Goal: Task Accomplishment & Management: Use online tool/utility

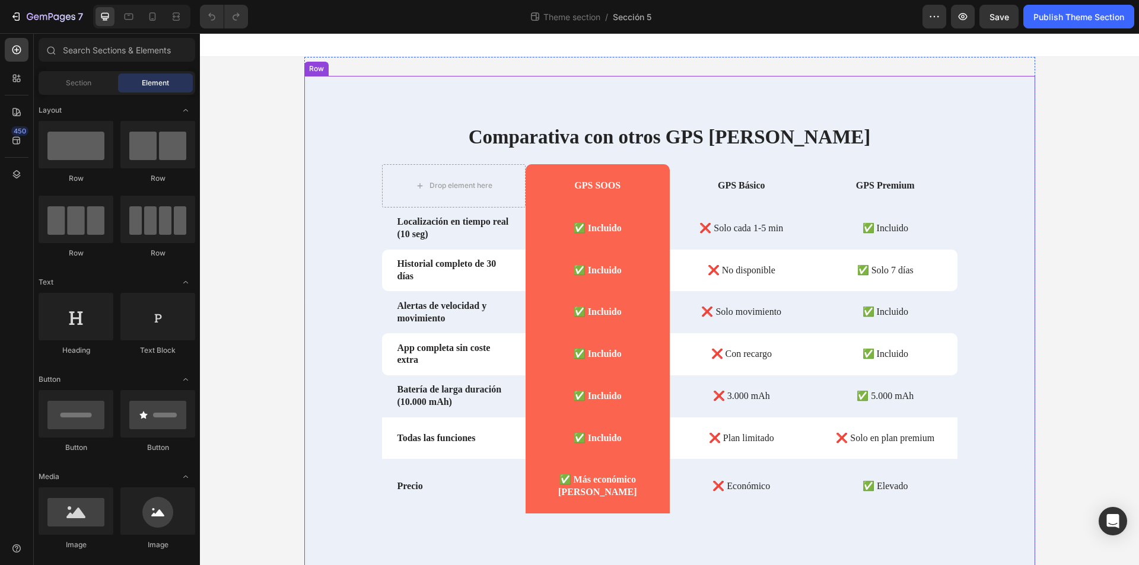
click at [339, 255] on div "Comparativa con otros GPS [PERSON_NAME] Heading Drop element here GPS SOOS Text…" at bounding box center [669, 337] width 731 height 428
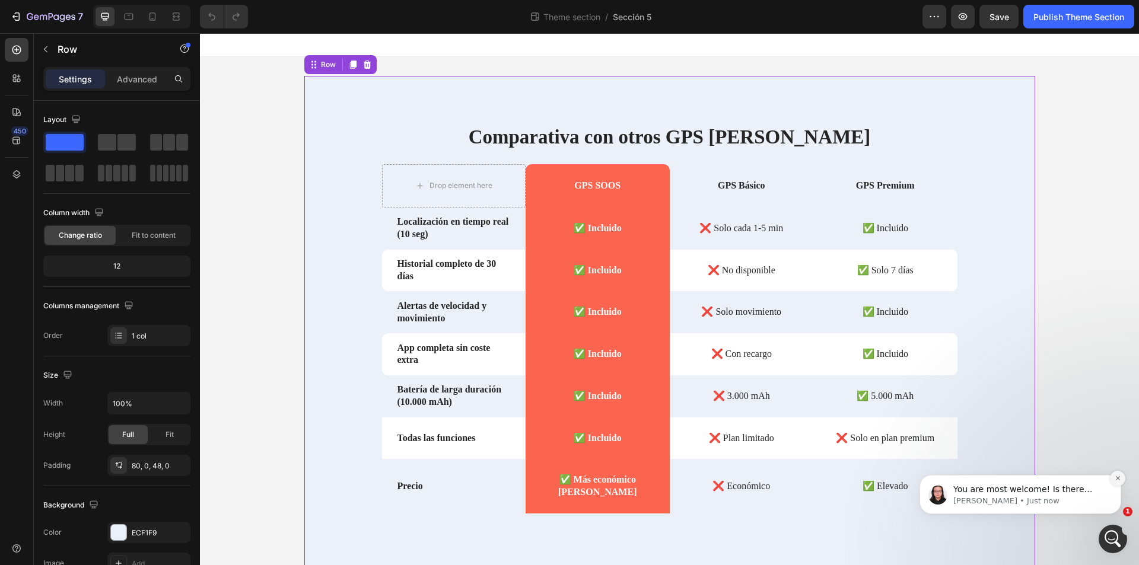
click at [1118, 479] on icon "Dismiss notification" at bounding box center [1117, 478] width 4 height 4
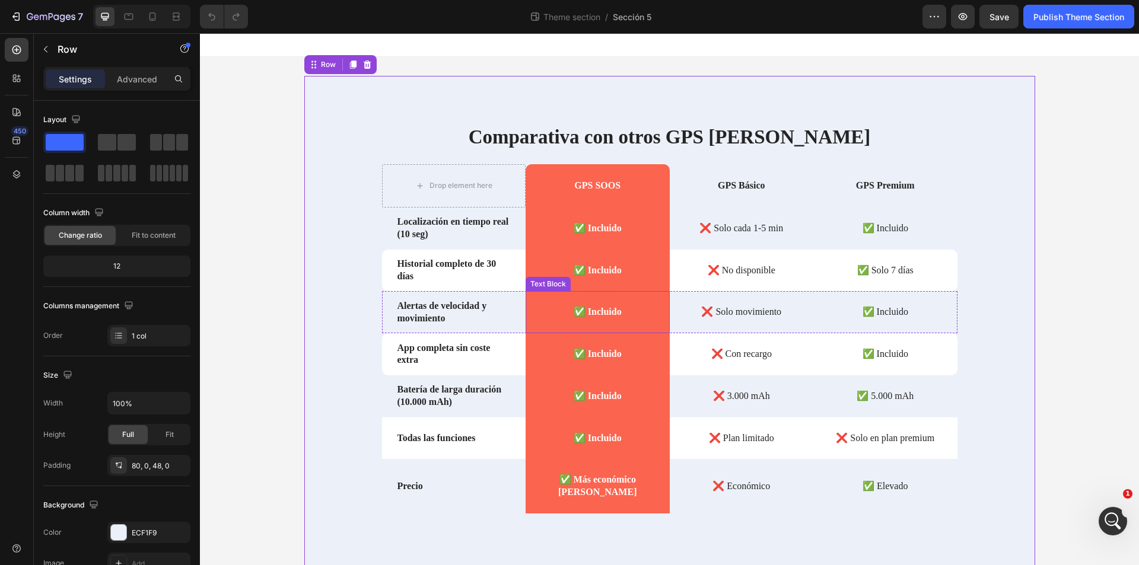
scroll to position [21, 0]
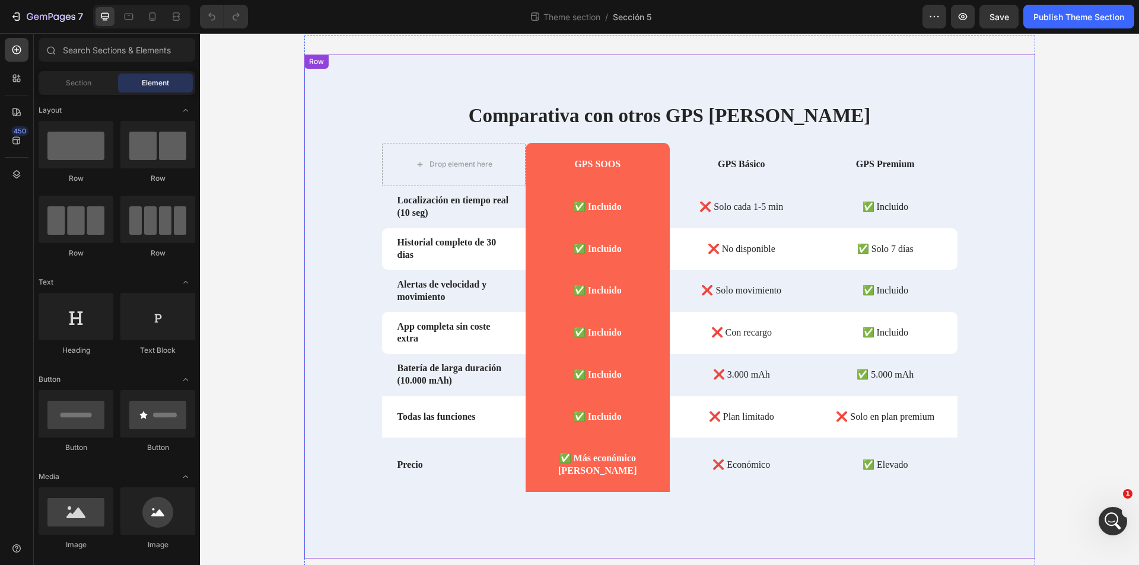
click at [343, 116] on div "Comparativa con otros GPS [PERSON_NAME] Heading Drop element here GPS SOOS Text…" at bounding box center [669, 316] width 731 height 428
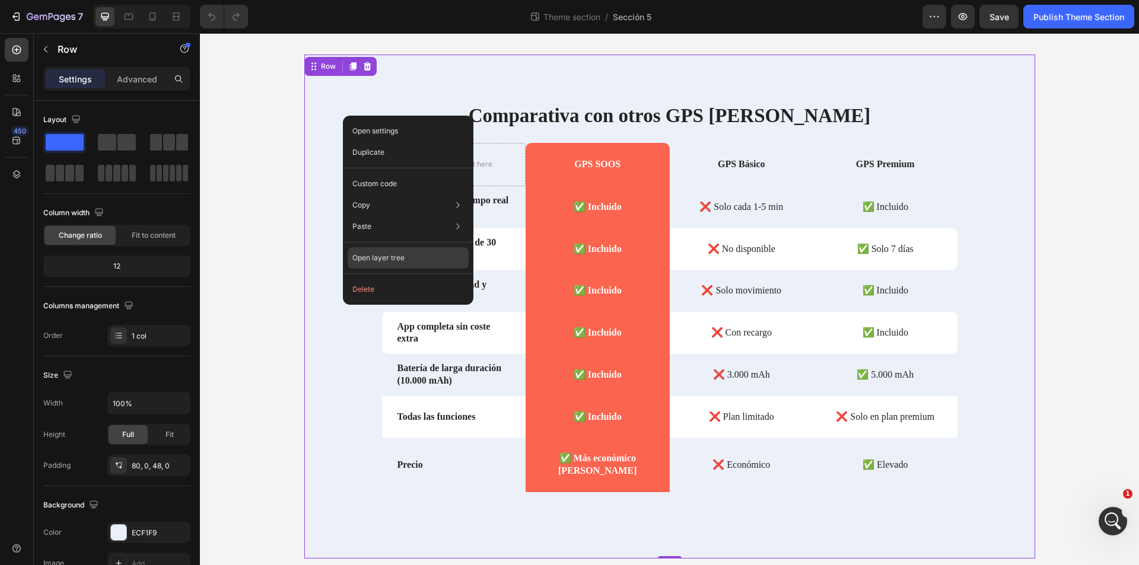
click at [385, 260] on p "Open layer tree" at bounding box center [378, 258] width 52 height 11
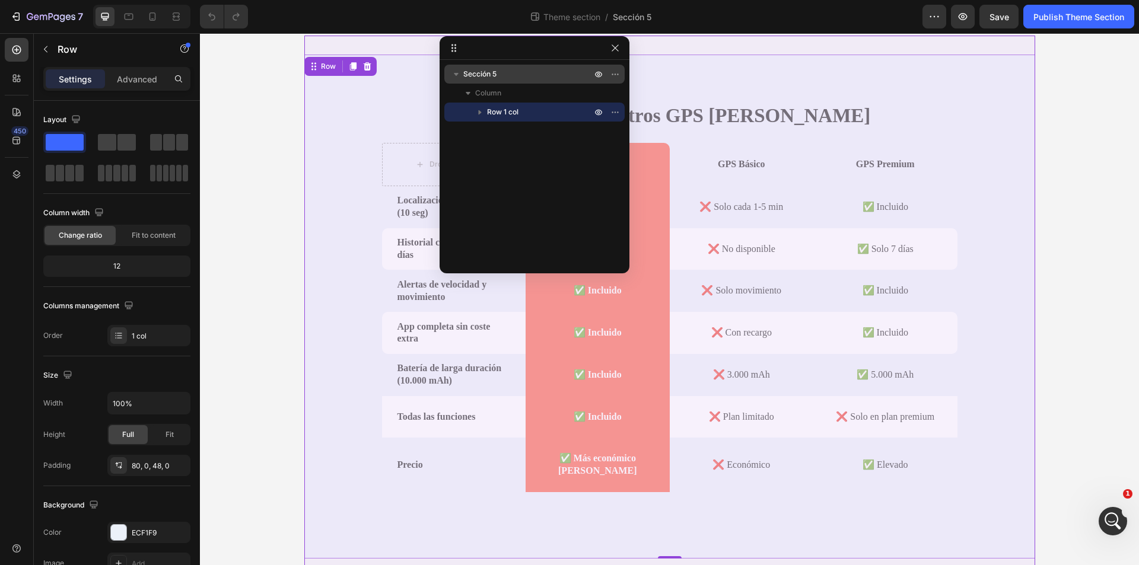
click at [492, 69] on span "Sección 5" at bounding box center [479, 74] width 33 height 12
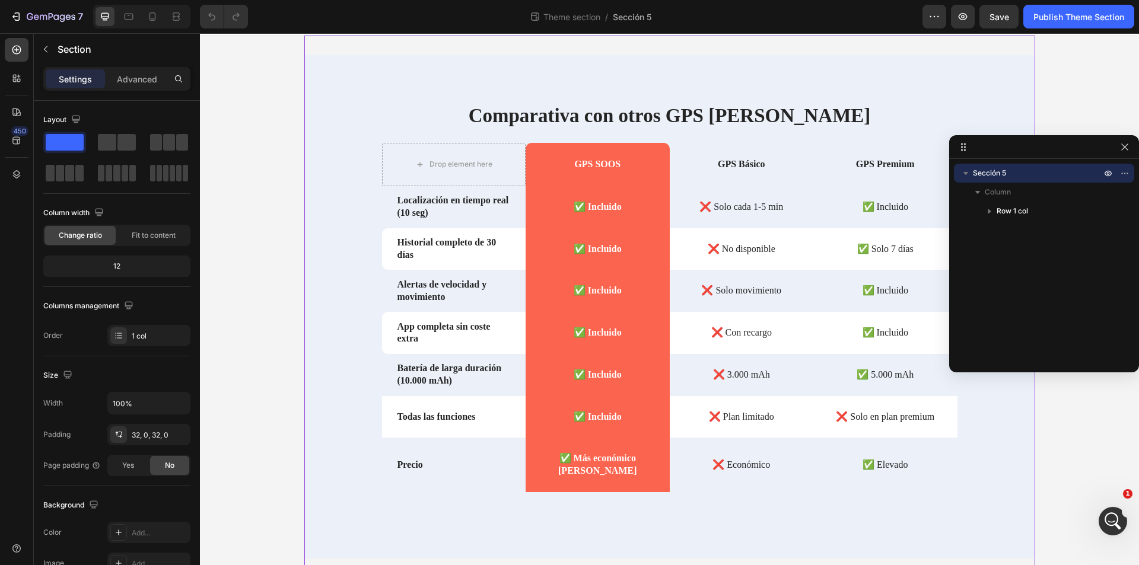
drag, startPoint x: 526, startPoint y: 44, endPoint x: 1029, endPoint y: 148, distance: 513.8
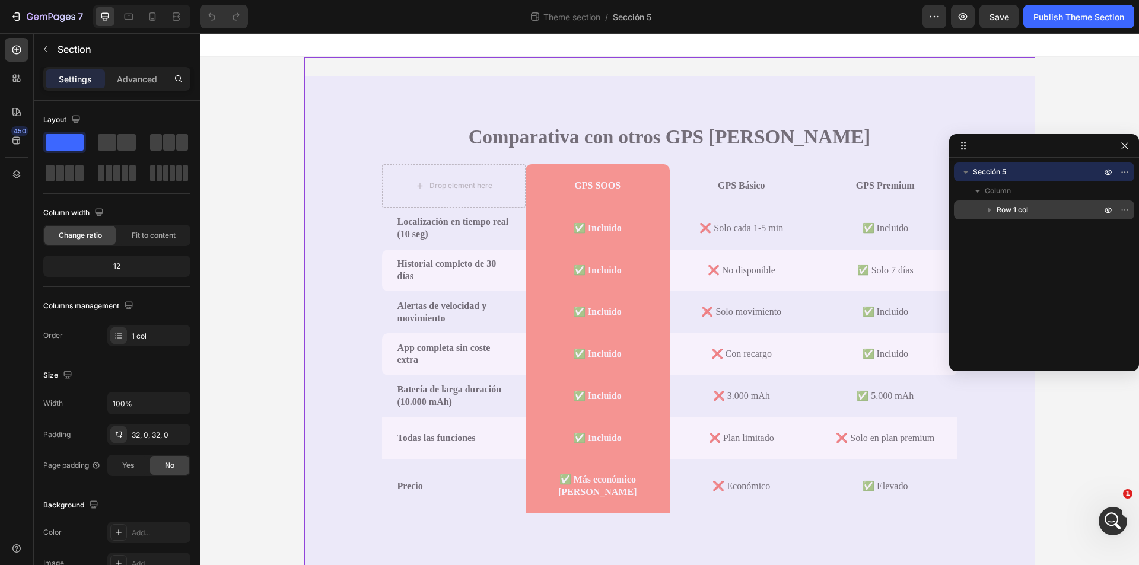
click at [1016, 203] on div "Row 1 col" at bounding box center [1044, 210] width 171 height 19
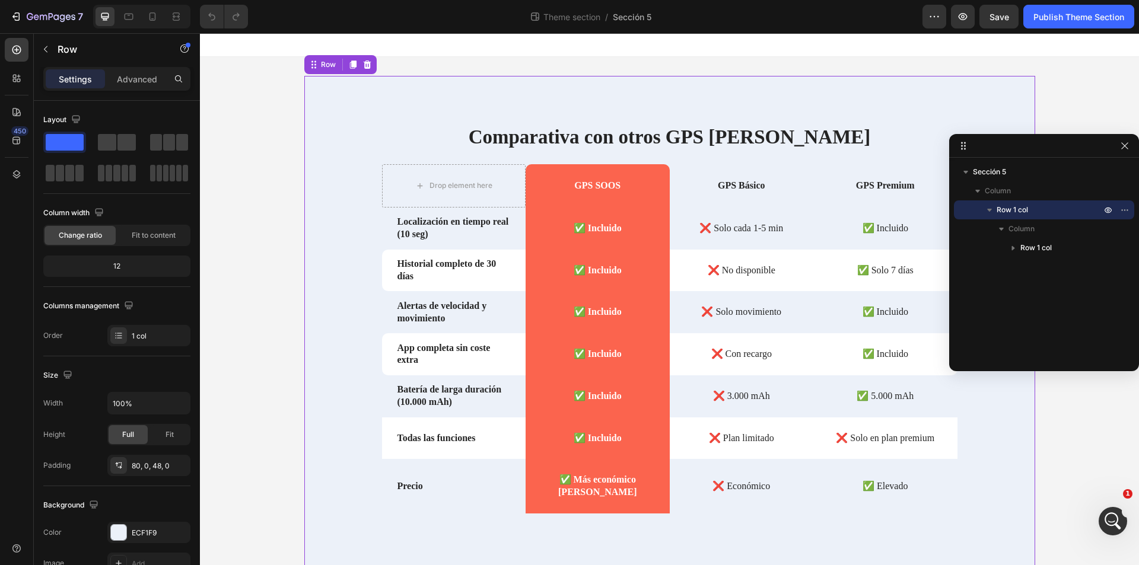
click at [1017, 162] on div "Sección [STREET_ADDRESS]" at bounding box center [1044, 260] width 190 height 205
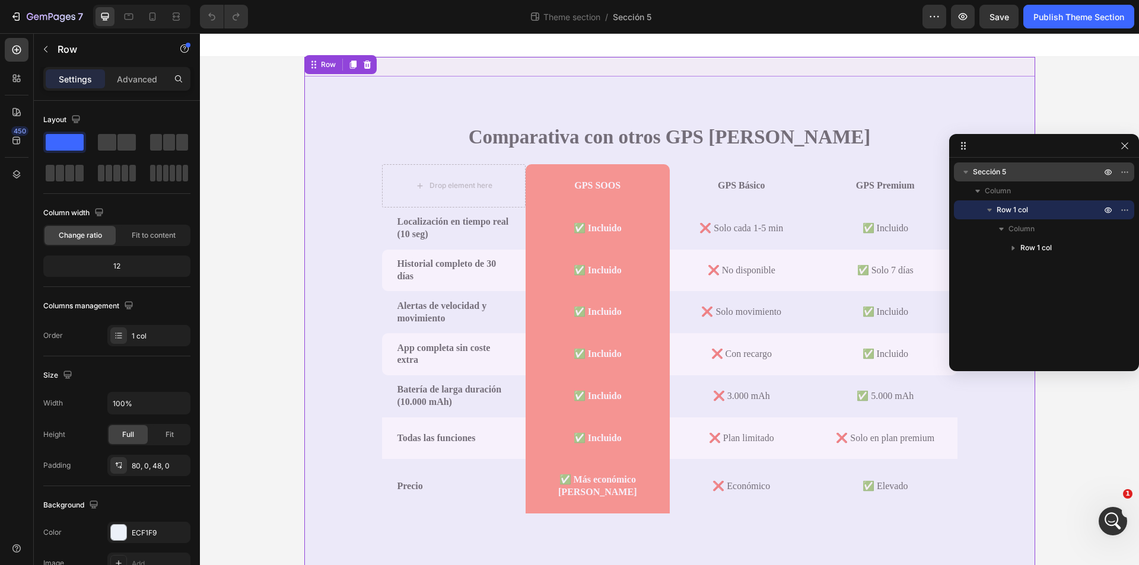
click at [1012, 168] on p "Sección 5" at bounding box center [1038, 172] width 131 height 12
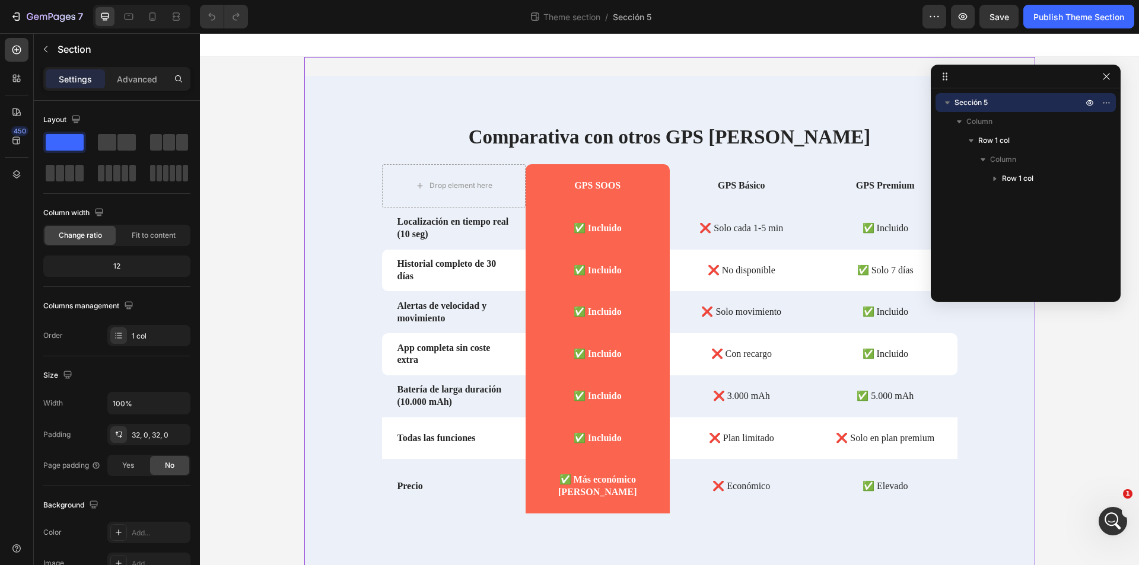
drag, startPoint x: 1022, startPoint y: 146, endPoint x: 1003, endPoint y: 76, distance: 72.4
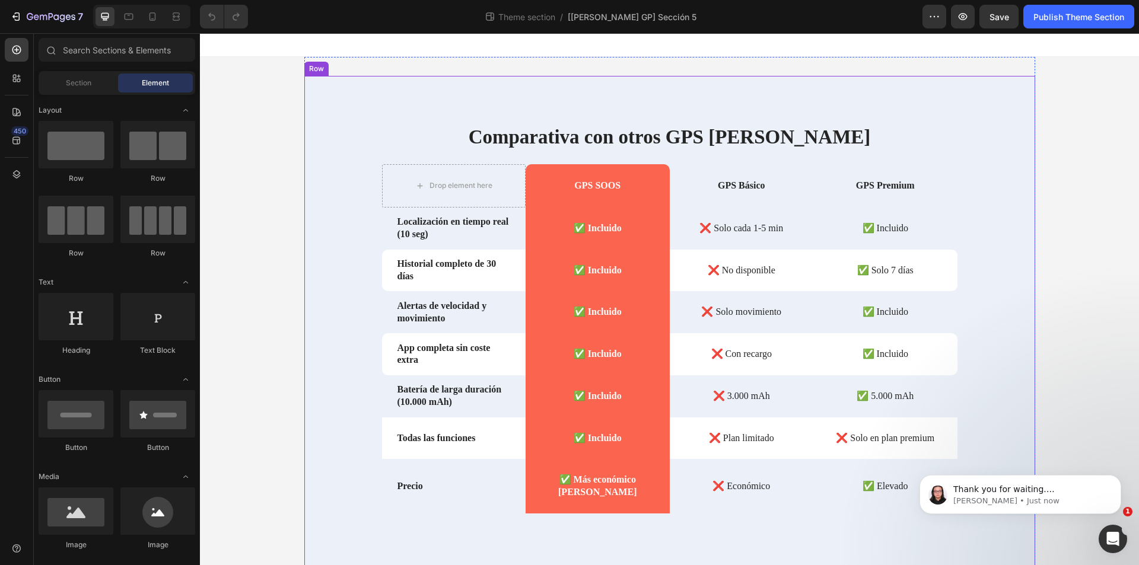
click at [336, 147] on div "Comparativa con otros GPS [PERSON_NAME] Heading Drop element here GPS SOOS Text…" at bounding box center [669, 337] width 731 height 428
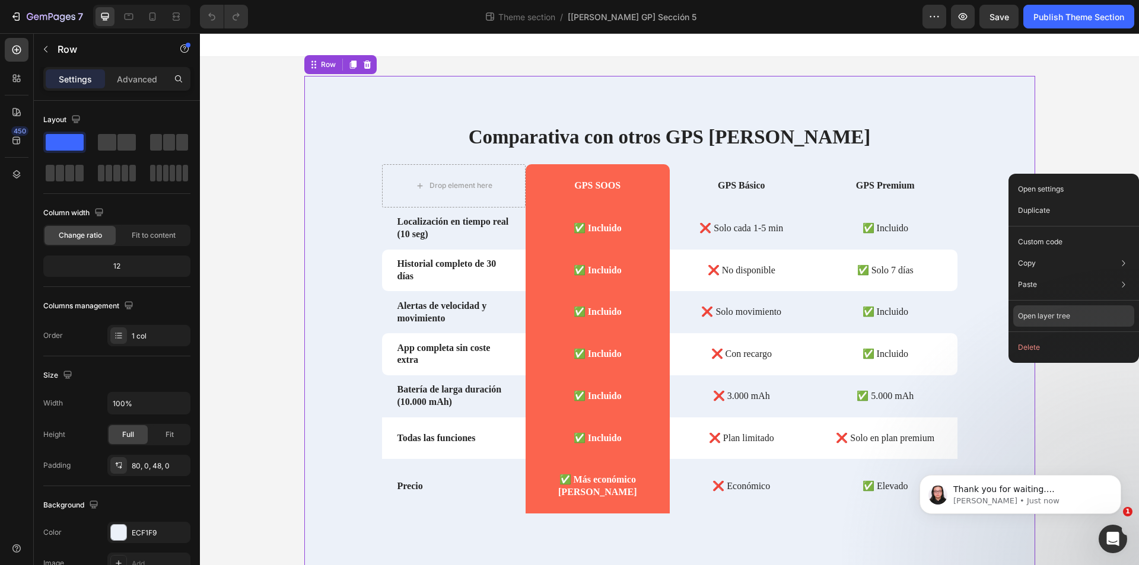
click at [1053, 317] on p "Open layer tree" at bounding box center [1044, 316] width 52 height 11
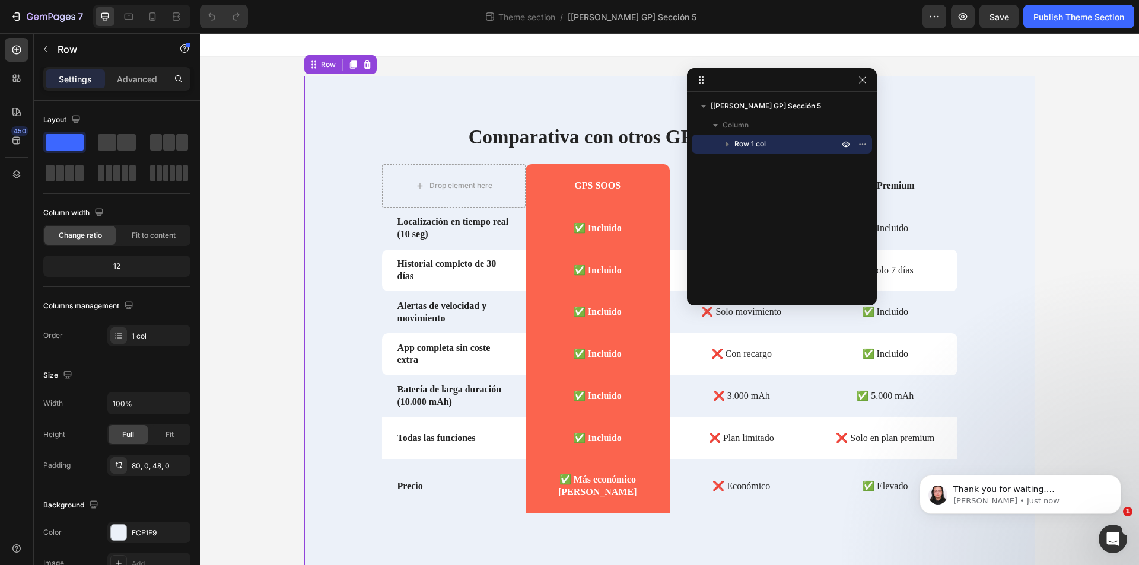
drag, startPoint x: 532, startPoint y: 49, endPoint x: 1011, endPoint y: 74, distance: 480.0
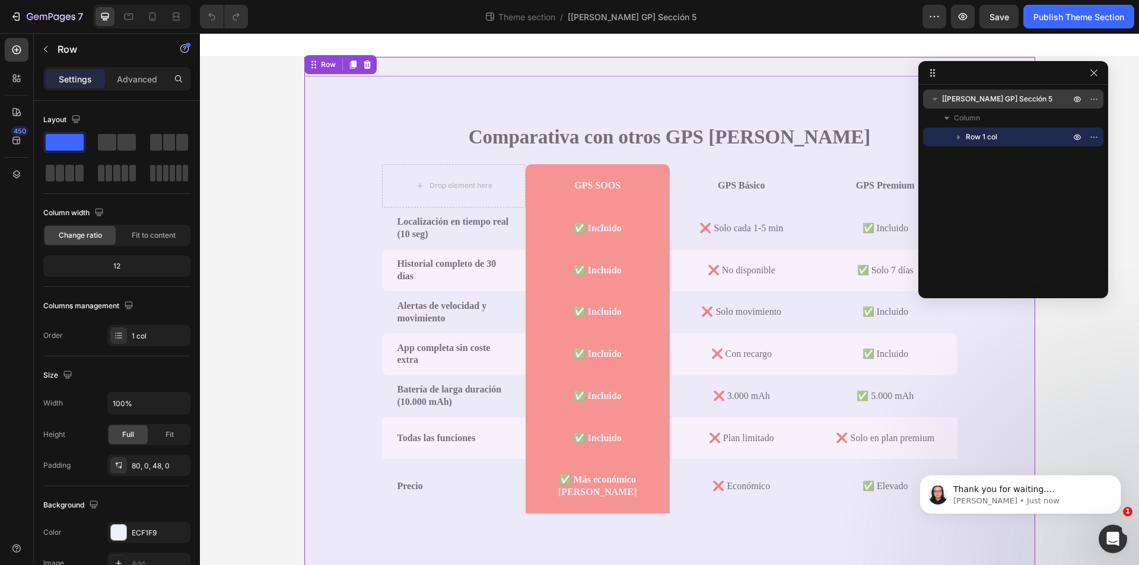
click at [998, 100] on span "[Nathan GP] Sección 5" at bounding box center [997, 99] width 110 height 12
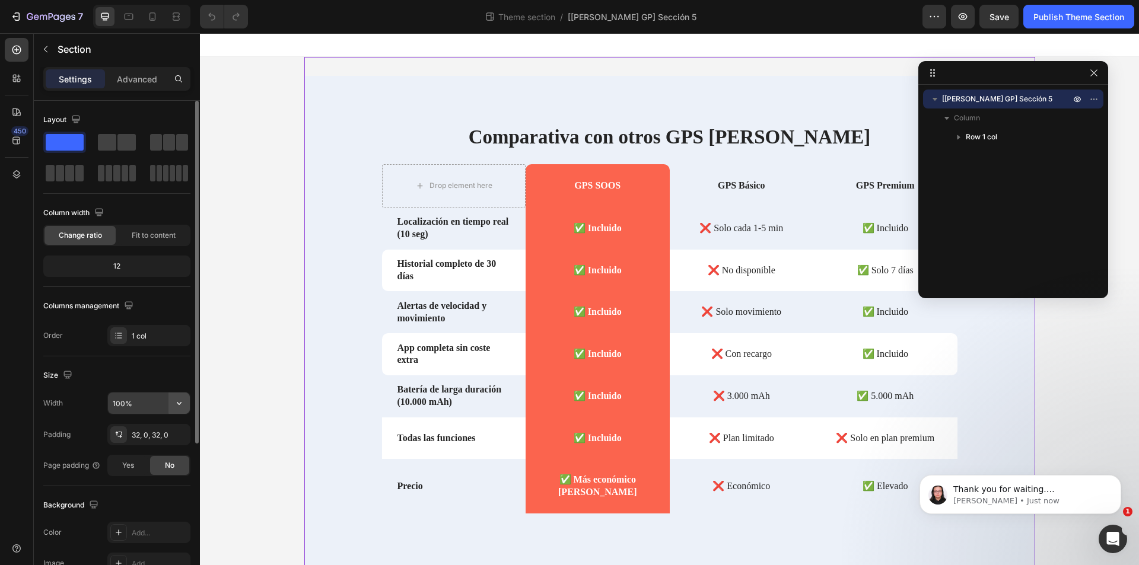
click at [182, 398] on icon "button" at bounding box center [179, 403] width 12 height 12
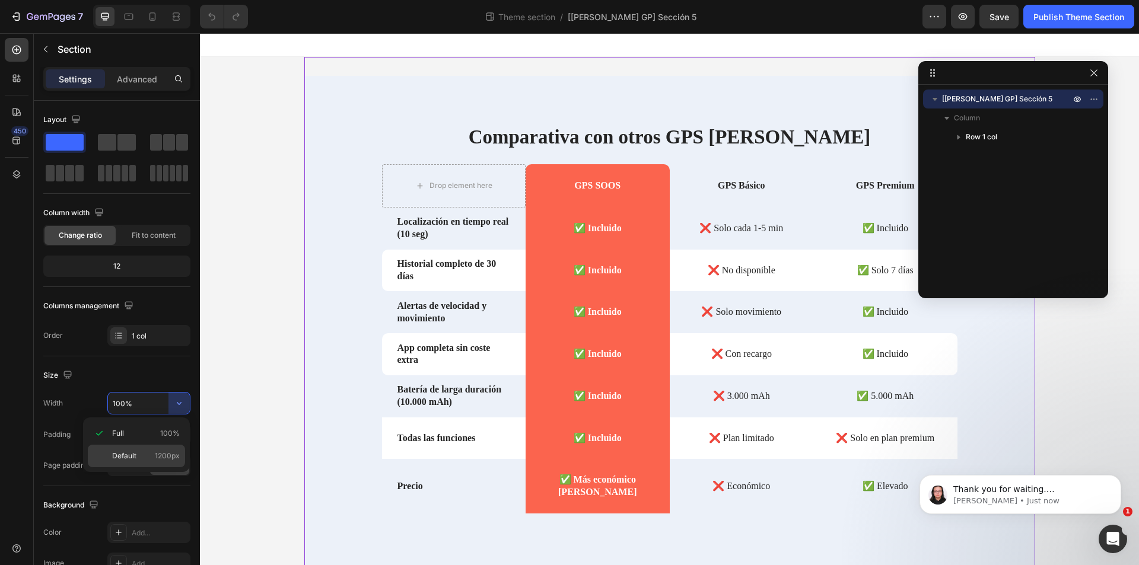
drag, startPoint x: 122, startPoint y: 469, endPoint x: 132, endPoint y: 456, distance: 15.7
click at [123, 466] on div "Full 100% Default 1200px" at bounding box center [136, 445] width 107 height 55
click at [133, 454] on span "Default" at bounding box center [124, 456] width 24 height 11
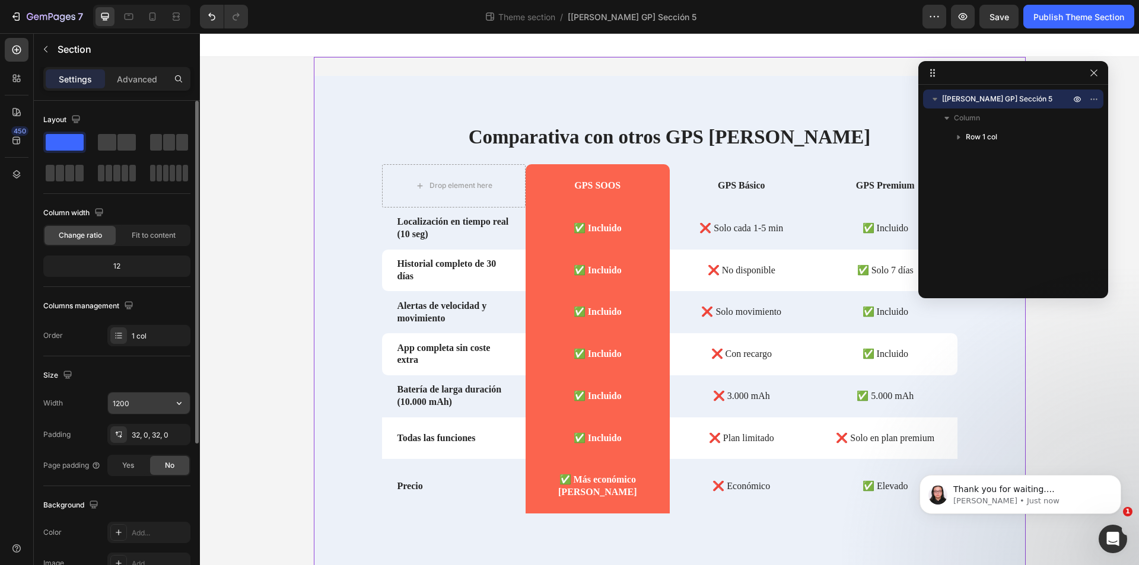
click at [182, 405] on icon "button" at bounding box center [179, 403] width 12 height 12
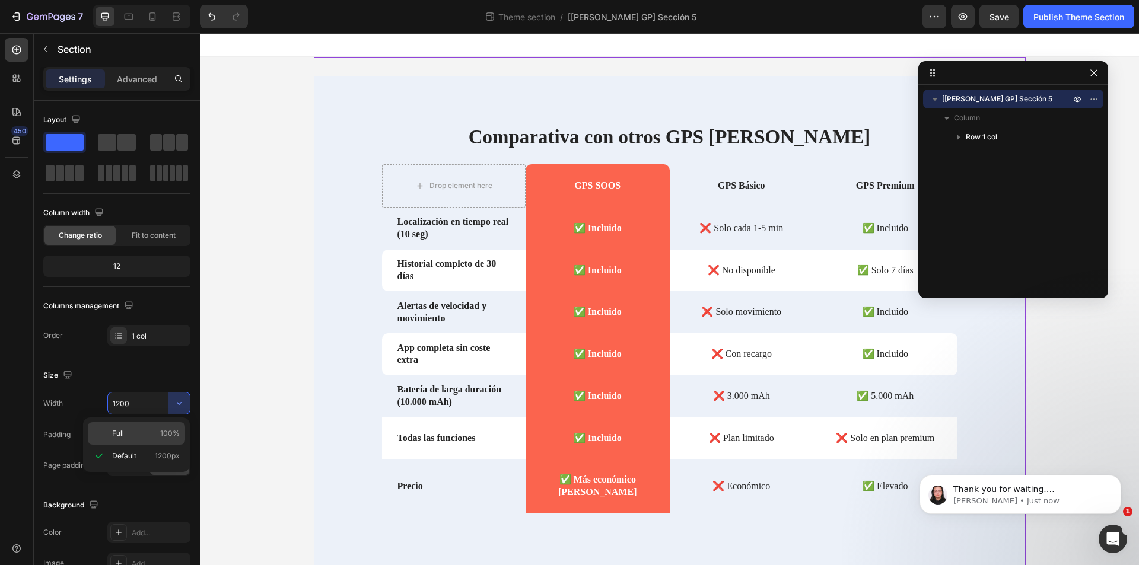
click at [141, 429] on p "Full 100%" at bounding box center [146, 433] width 68 height 11
type input "100%"
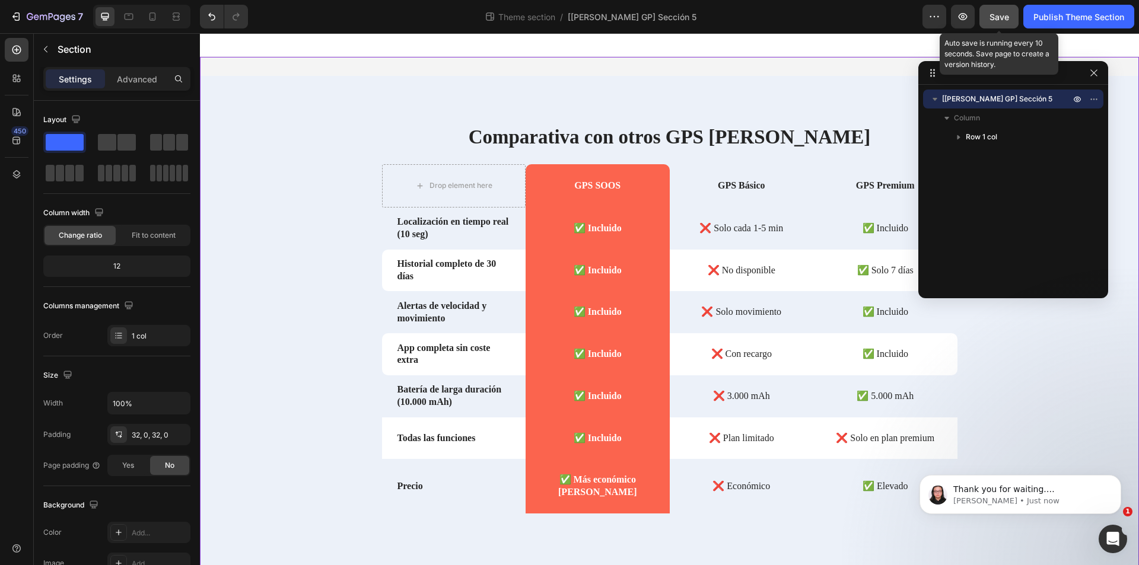
click at [1007, 17] on span "Save" at bounding box center [999, 17] width 20 height 10
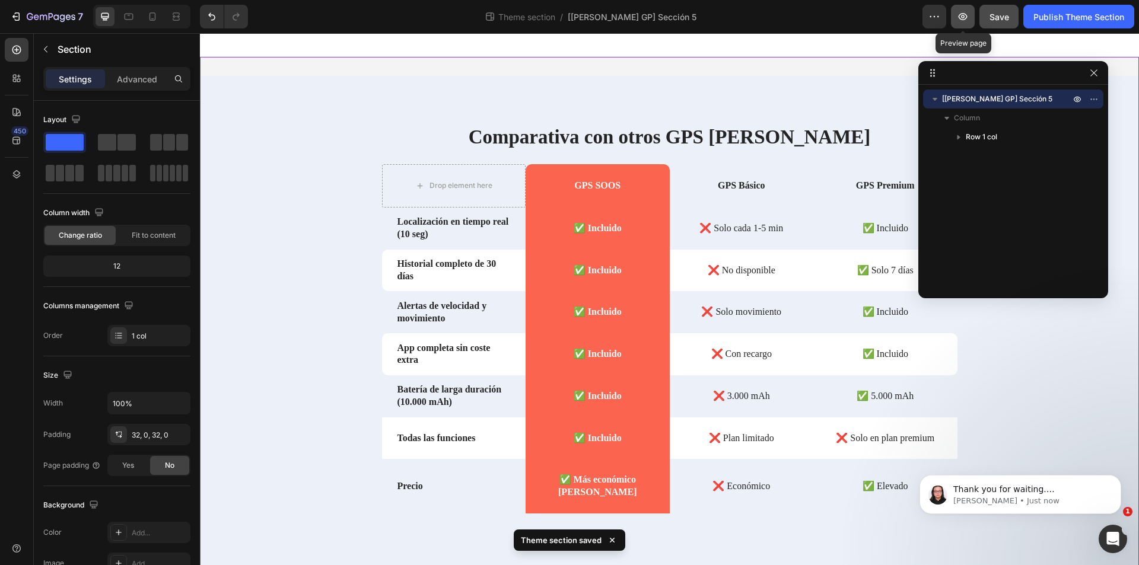
click at [966, 16] on icon "button" at bounding box center [963, 17] width 12 height 12
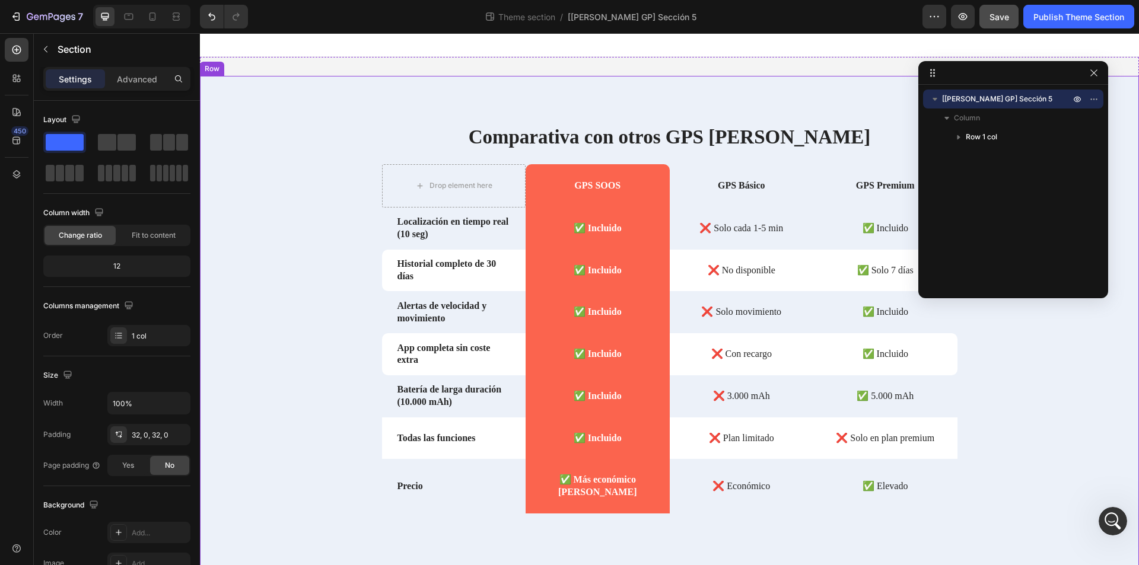
click at [298, 137] on div "Comparativa con otros GPS [PERSON_NAME] Heading Drop element here GPS SOOS Text…" at bounding box center [669, 337] width 939 height 428
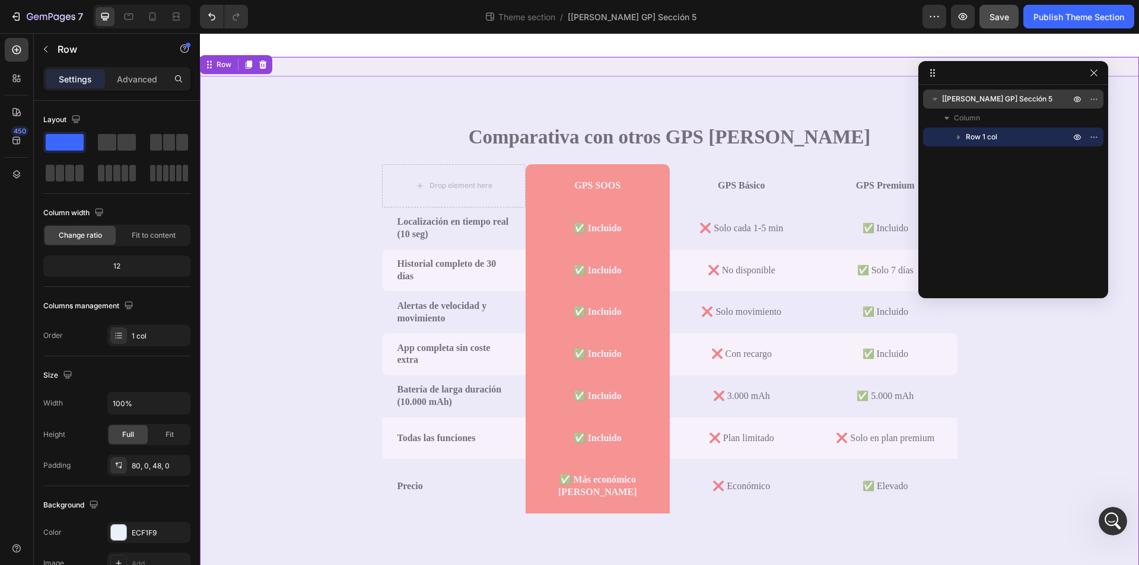
click at [960, 101] on span "[Nathan GP] Sección 5" at bounding box center [997, 99] width 110 height 12
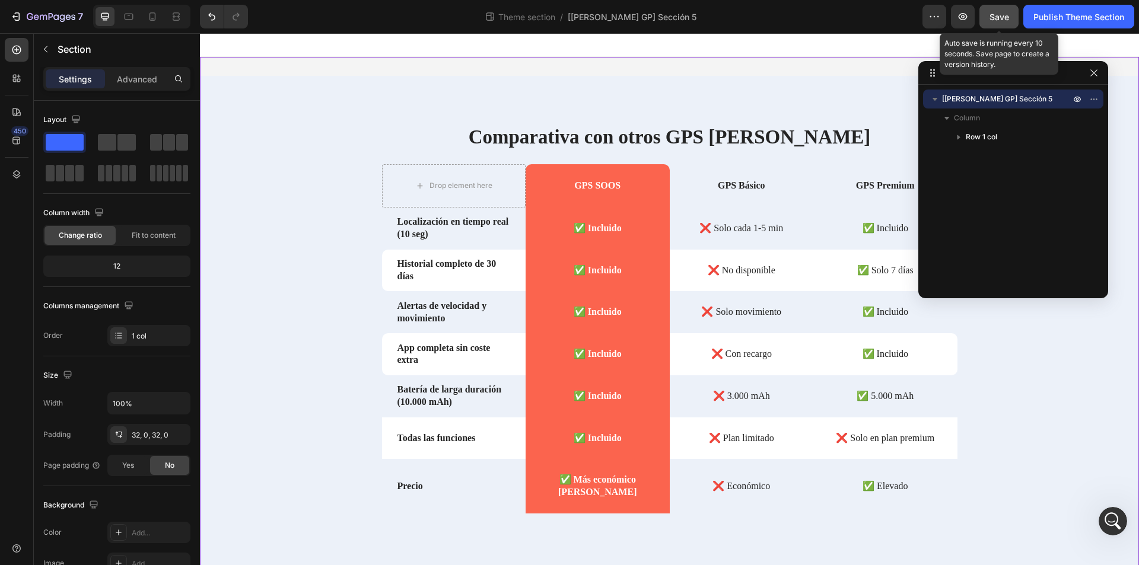
click at [997, 9] on button "Save" at bounding box center [998, 17] width 39 height 24
